Goal: Information Seeking & Learning: Learn about a topic

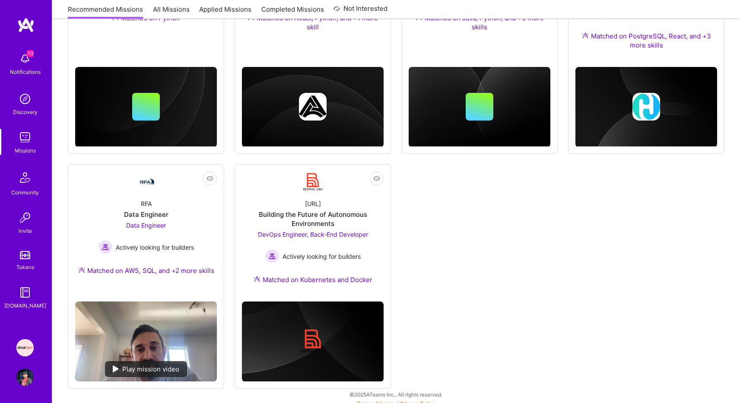
scroll to position [484, 0]
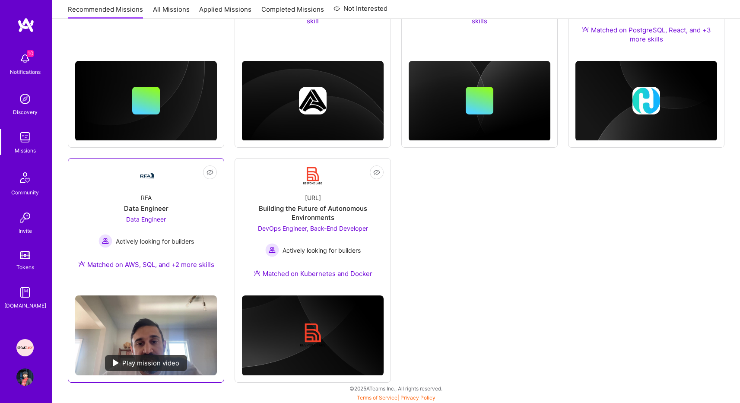
click at [202, 227] on div "RFA Data Engineer Data Engineer Actively looking for builders Matched on AWS, S…" at bounding box center [146, 232] width 142 height 93
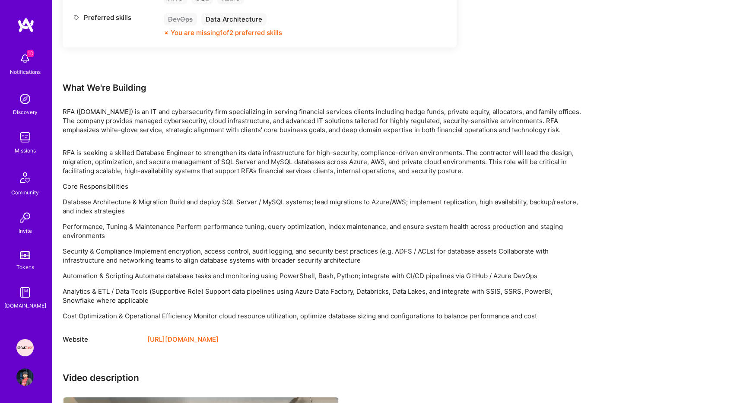
scroll to position [467, 0]
